Goal: Browse casually: Explore the website without a specific task or goal

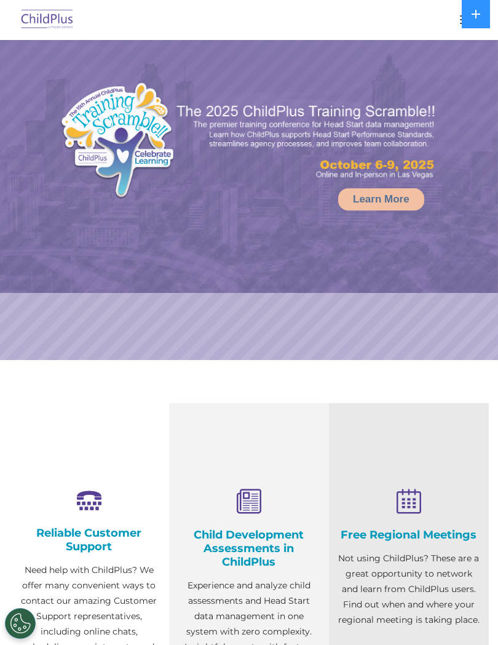
select select "MEDIUM"
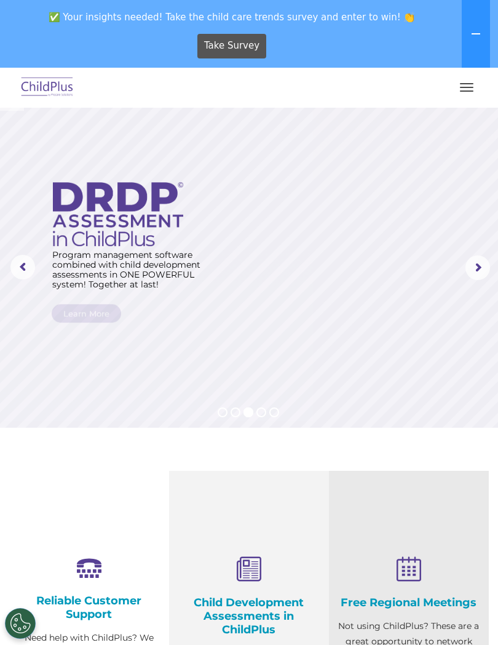
click at [43, 79] on img at bounding box center [47, 87] width 58 height 29
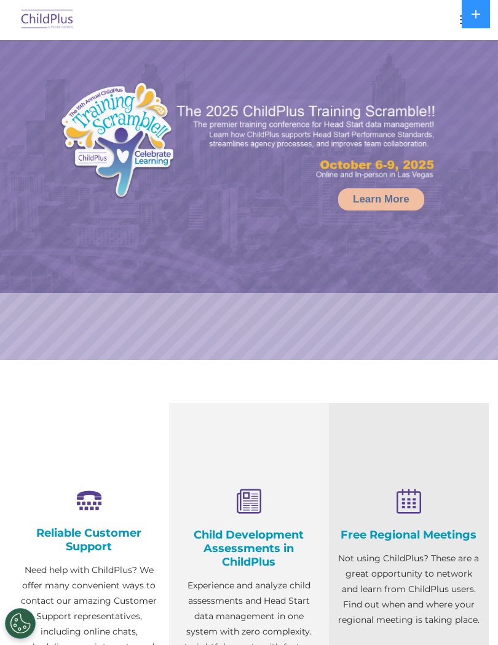
select select "MEDIUM"
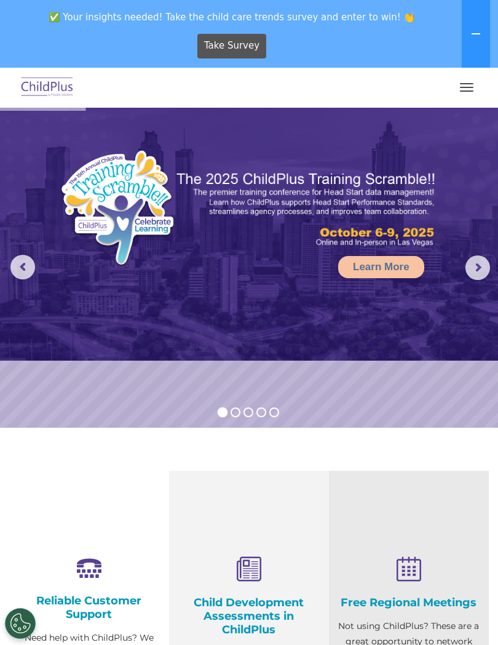
click at [471, 81] on button "button" at bounding box center [467, 88] width 26 height 20
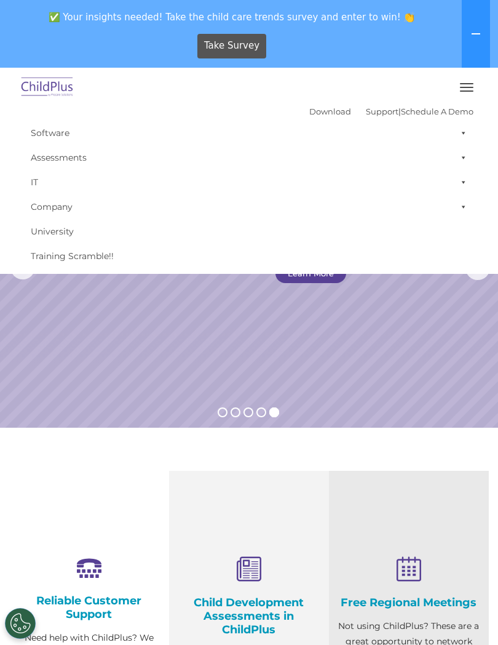
click at [465, 81] on button "button" at bounding box center [467, 88] width 26 height 20
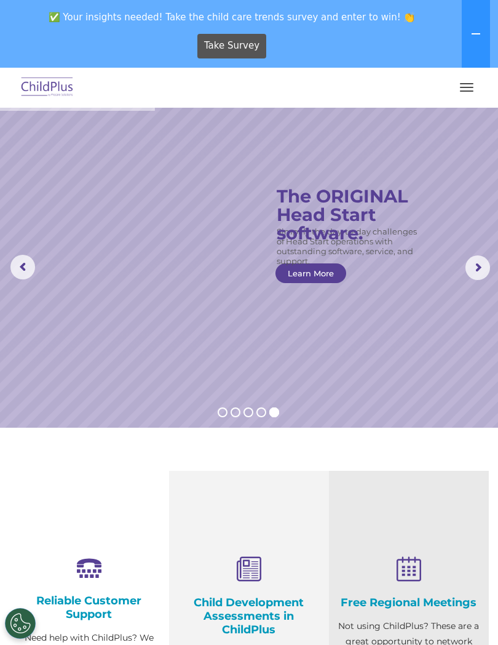
click at [44, 65] on div "✅ Your insights needed! Take the child care trends survey and enter to win! 👏 T…" at bounding box center [232, 34] width 464 height 67
click at [17, 267] on rs-arrow at bounding box center [22, 267] width 25 height 25
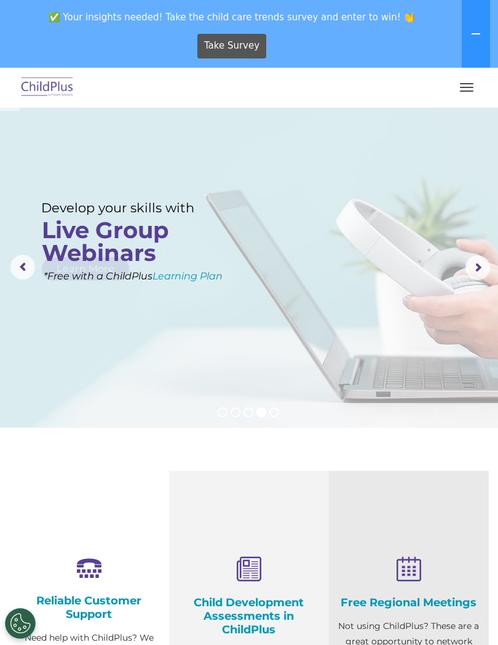
click at [22, 260] on rs-arrow at bounding box center [22, 267] width 25 height 25
